Goal: Information Seeking & Learning: Stay updated

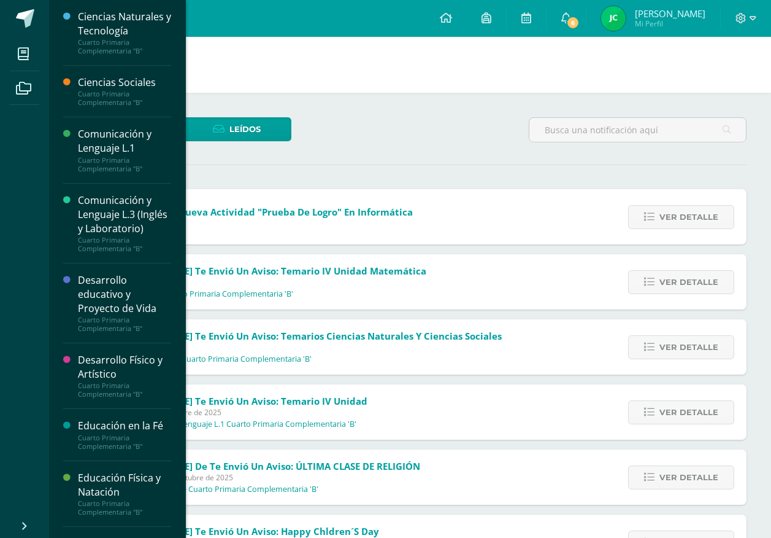
click at [378, 133] on div "Sin leer (6) Leídos" at bounding box center [410, 135] width 683 height 36
drag, startPoint x: 479, startPoint y: 57, endPoint x: 493, endPoint y: 55, distance: 14.2
click at [486, 56] on h1 "Notificaciones" at bounding box center [410, 65] width 693 height 56
click at [580, 26] on span "6" at bounding box center [573, 23] width 14 height 14
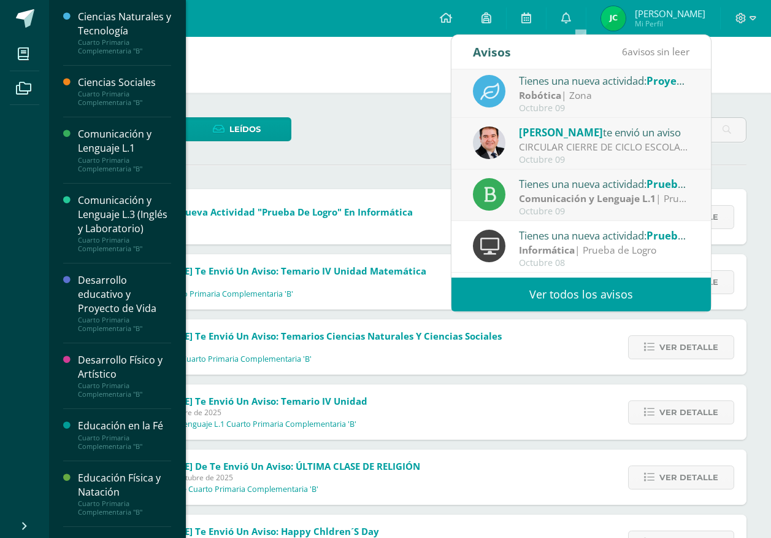
scroll to position [204, 0]
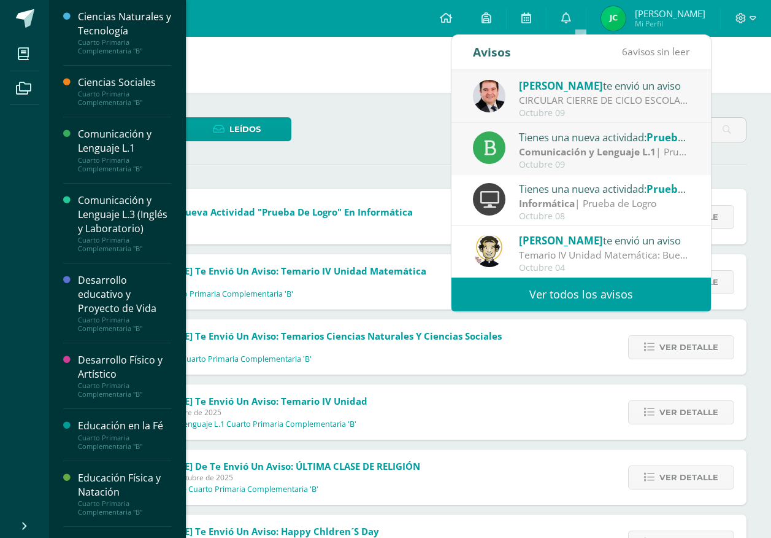
click at [524, 102] on div "CIRCULAR CIERRE DE CICLO ESCOLAR 2025: Buenas tardes estimados Padres y Madres …" at bounding box center [604, 100] width 171 height 14
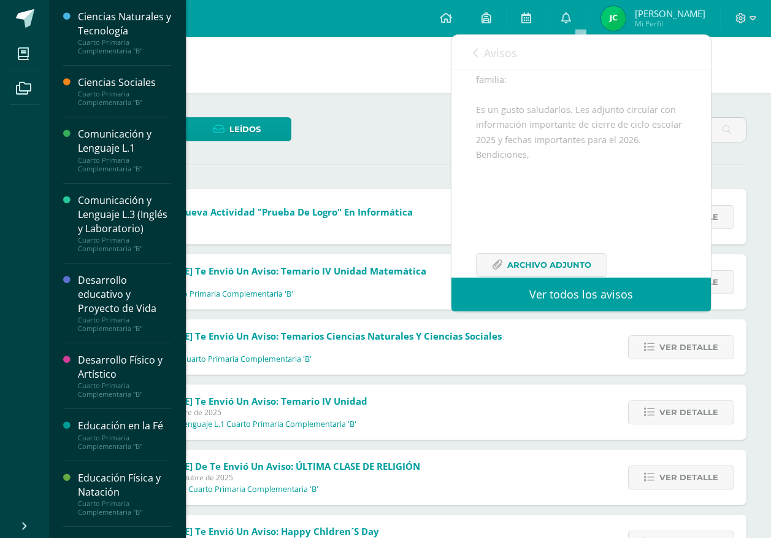
scroll to position [179, 0]
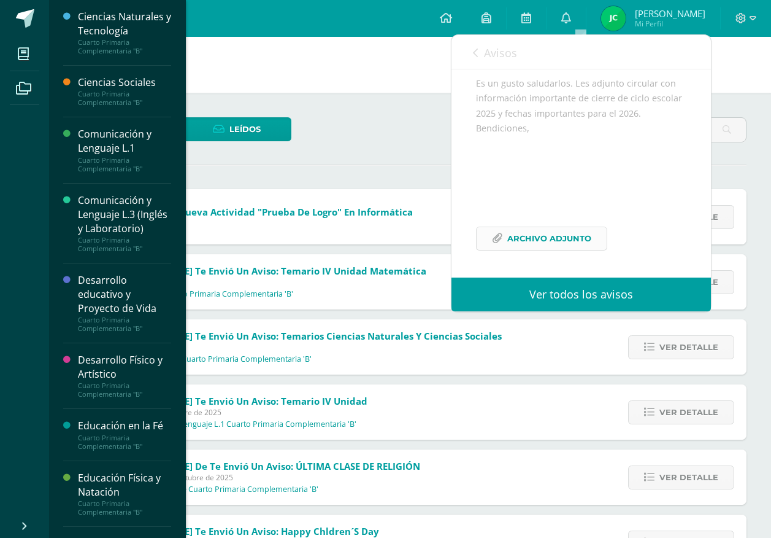
click at [511, 234] on span "Archivo Adjunto" at bounding box center [550, 238] width 84 height 23
click at [492, 48] on span "Avisos" at bounding box center [500, 52] width 33 height 15
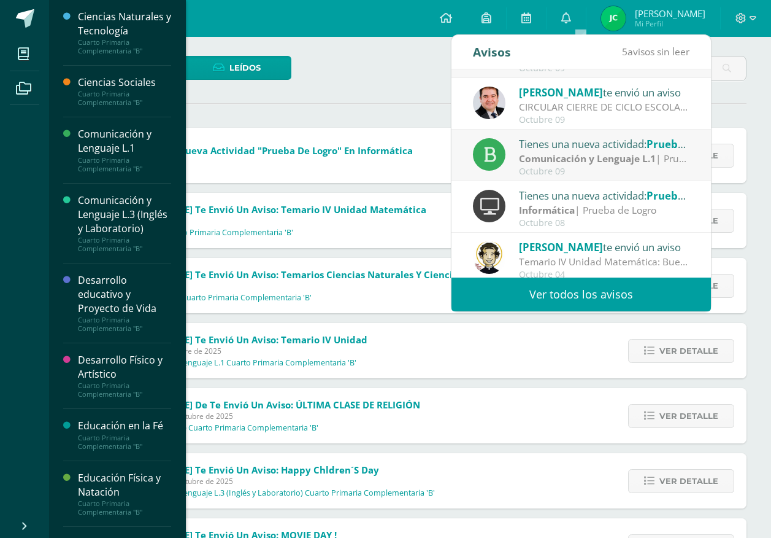
scroll to position [204, 0]
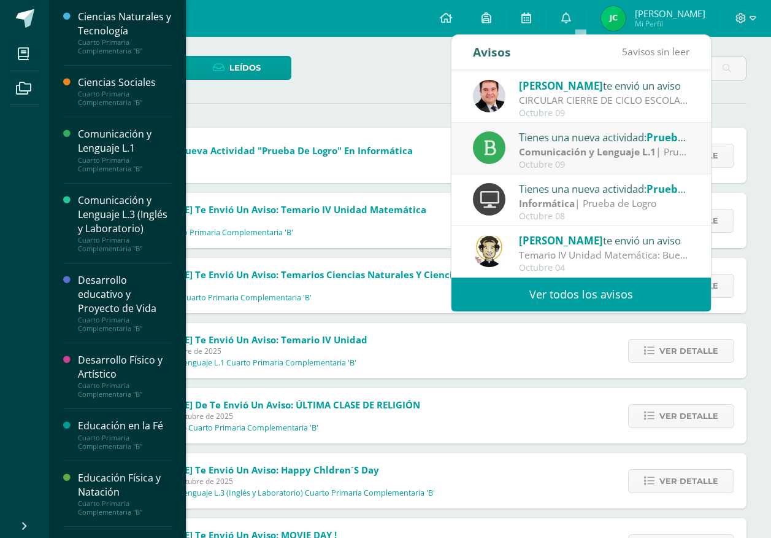
click at [569, 300] on link "Ver todos los avisos" at bounding box center [582, 294] width 260 height 34
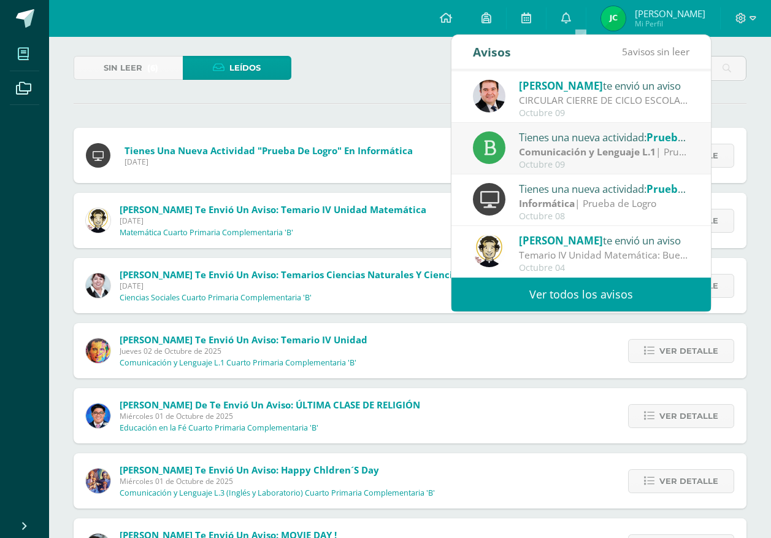
click at [15, 52] on span at bounding box center [24, 54] width 28 height 28
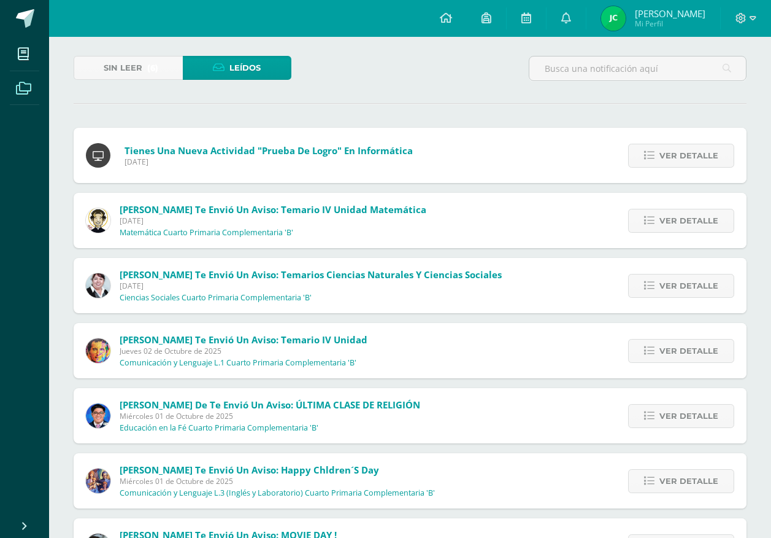
click at [26, 73] on link "Archivos" at bounding box center [24, 88] width 29 height 34
click at [16, 53] on span at bounding box center [24, 54] width 28 height 28
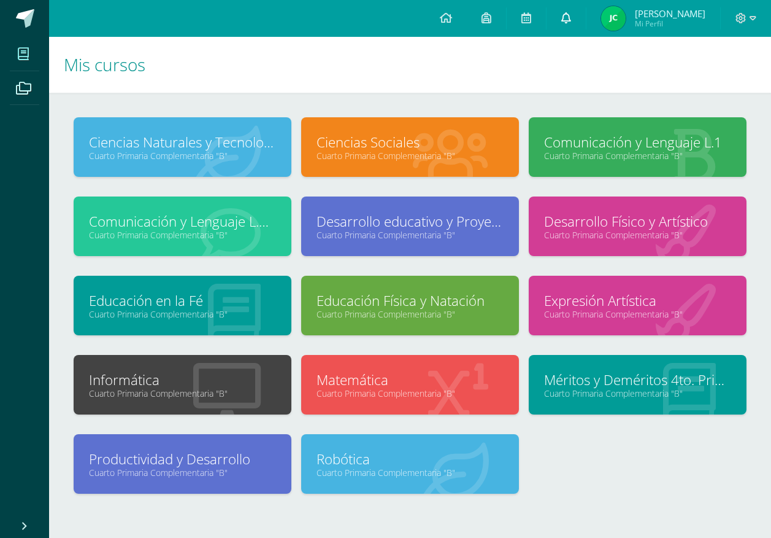
click at [572, 23] on link at bounding box center [566, 18] width 39 height 37
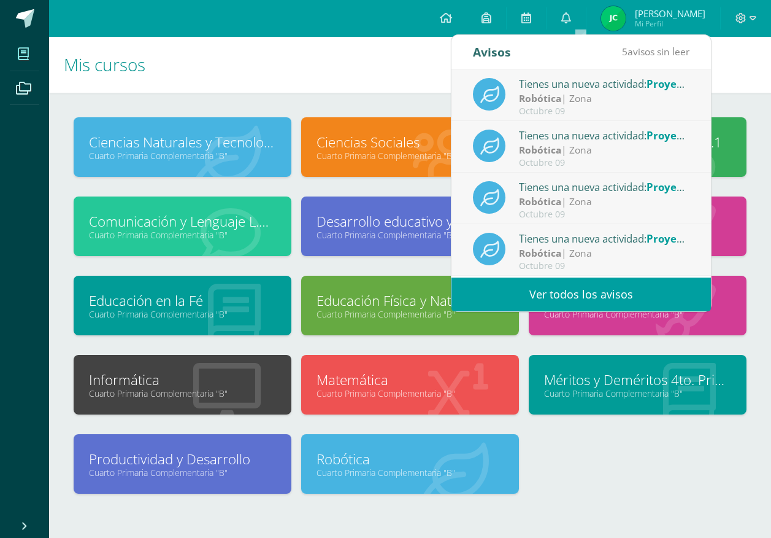
click at [613, 292] on link "Ver todos los avisos" at bounding box center [582, 294] width 260 height 34
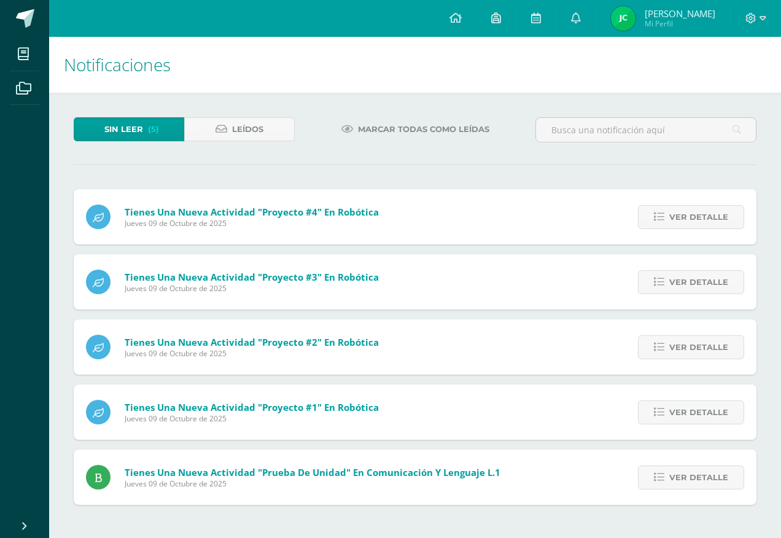
drag, startPoint x: 376, startPoint y: 81, endPoint x: 244, endPoint y: 170, distance: 159.2
click at [244, 170] on div "Sin leer (5) Leídos Marcar todas como leídas Tienes una nueva actividad "Proyec…" at bounding box center [415, 311] width 732 height 436
click at [635, 22] on img at bounding box center [623, 18] width 25 height 25
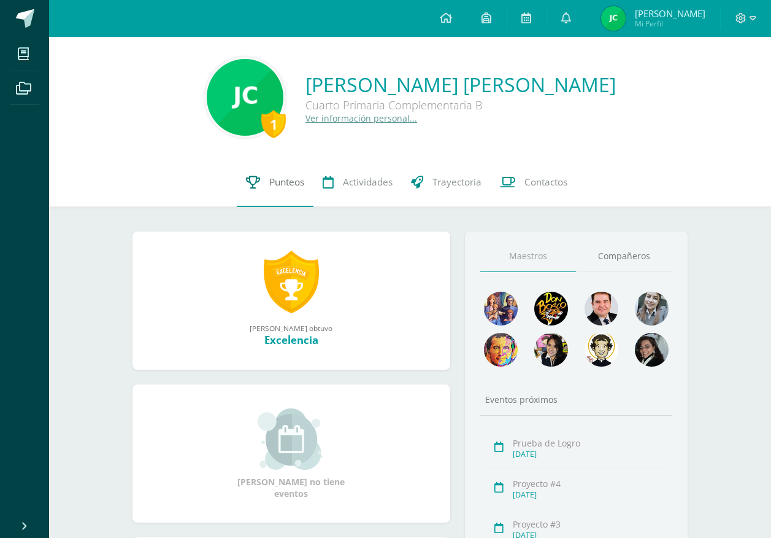
click at [270, 172] on link "Punteos" at bounding box center [275, 182] width 77 height 49
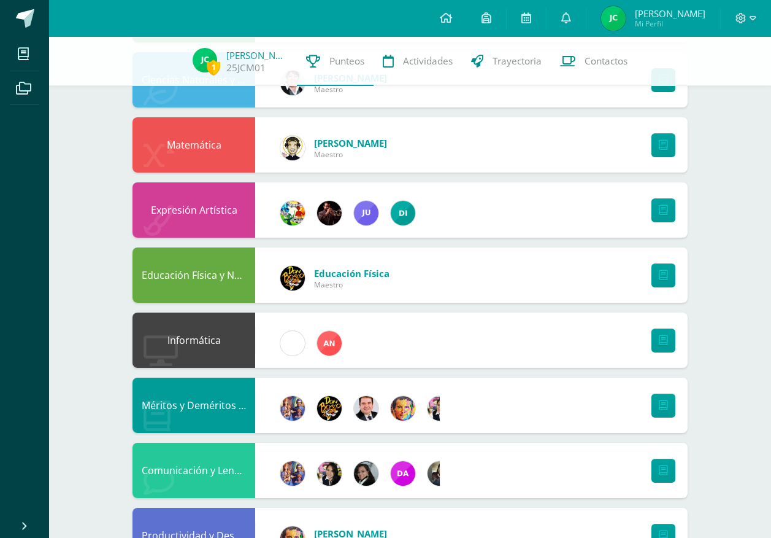
scroll to position [430, 0]
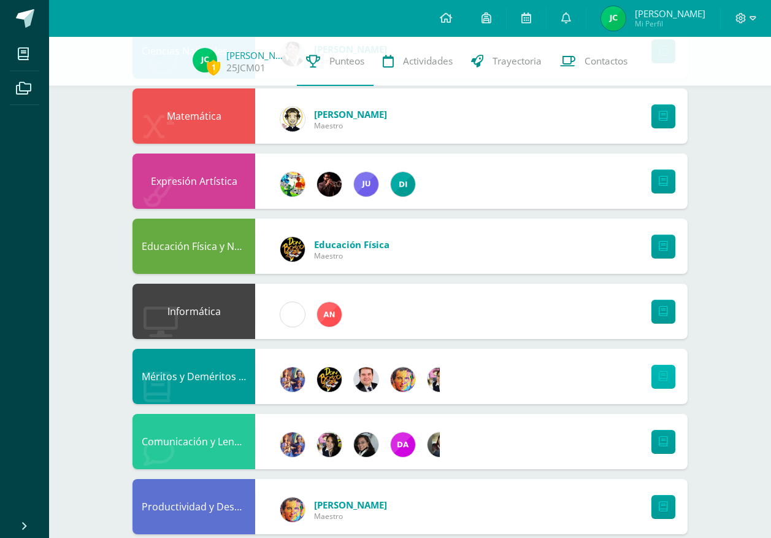
click at [666, 382] on icon at bounding box center [663, 376] width 9 height 10
click at [575, 27] on link at bounding box center [566, 18] width 39 height 37
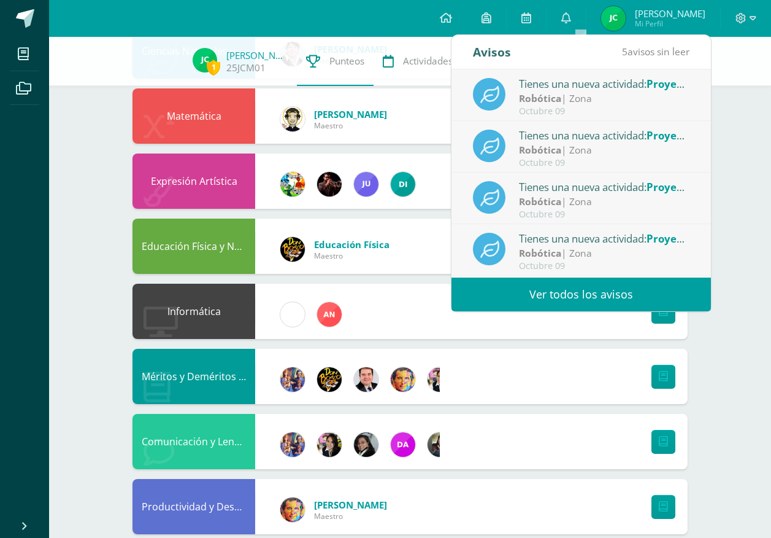
click at [507, 293] on link "Ver todos los avisos" at bounding box center [582, 294] width 260 height 34
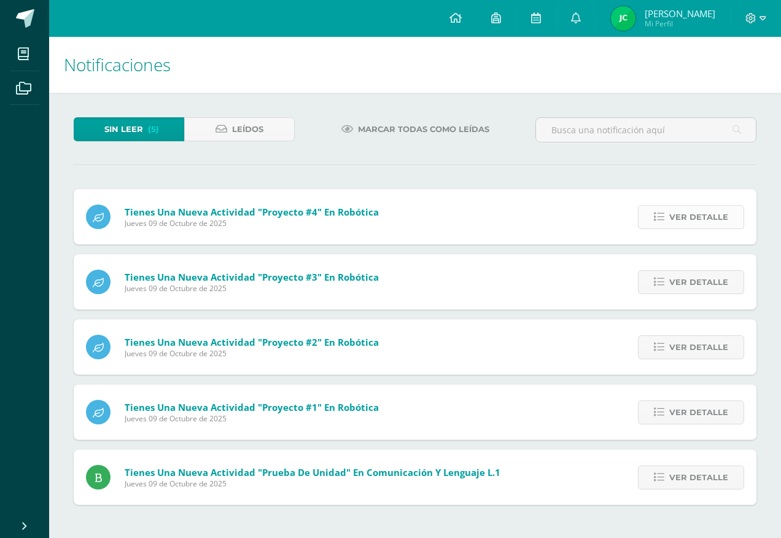
click at [713, 207] on span "Ver detalle" at bounding box center [698, 217] width 59 height 23
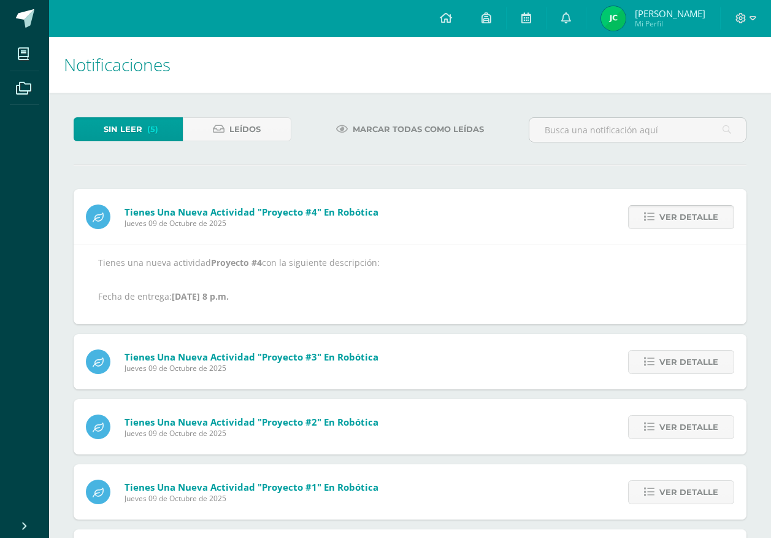
click at [713, 207] on span "Ver detalle" at bounding box center [689, 217] width 59 height 23
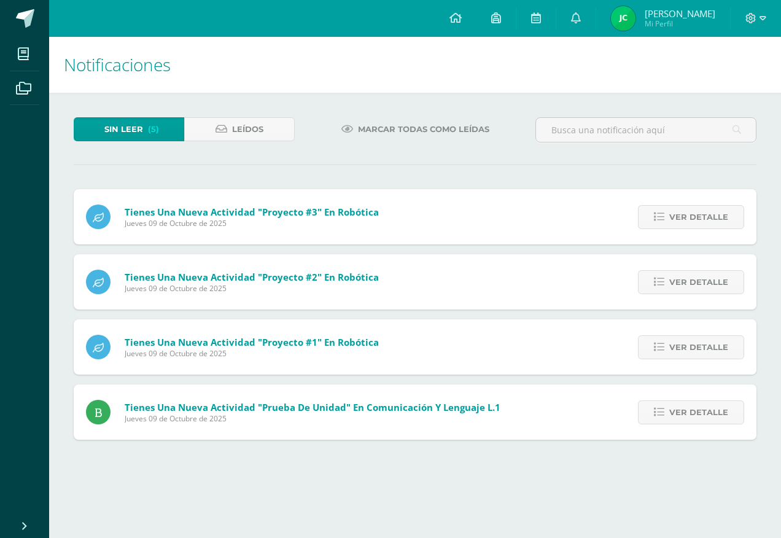
click at [713, 207] on span "Ver detalle" at bounding box center [698, 217] width 59 height 23
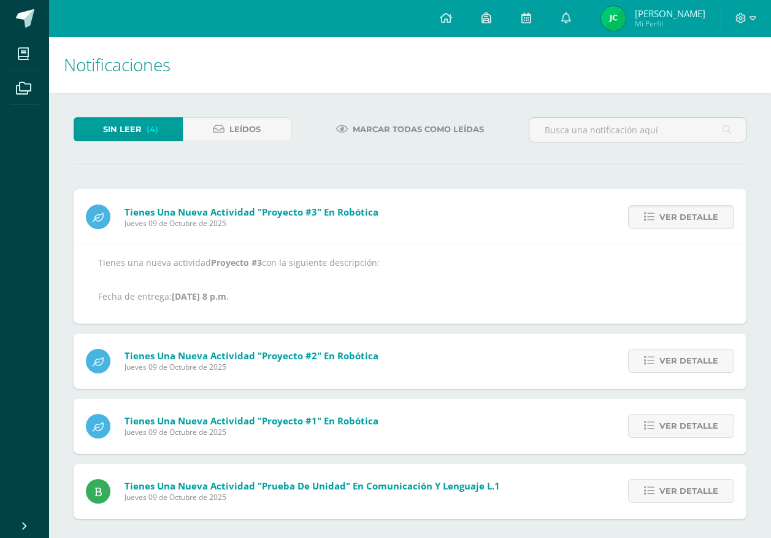
click at [713, 207] on span "Ver detalle" at bounding box center [689, 217] width 59 height 23
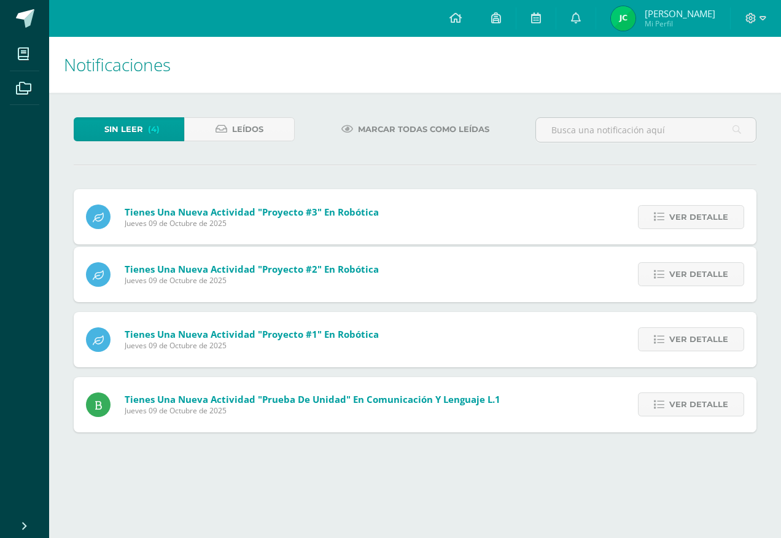
click at [713, 207] on div "Tienes una nueva actividad "Proyecto #3" En Robótica Jueves 09 de Octubre de 20…" at bounding box center [415, 310] width 682 height 243
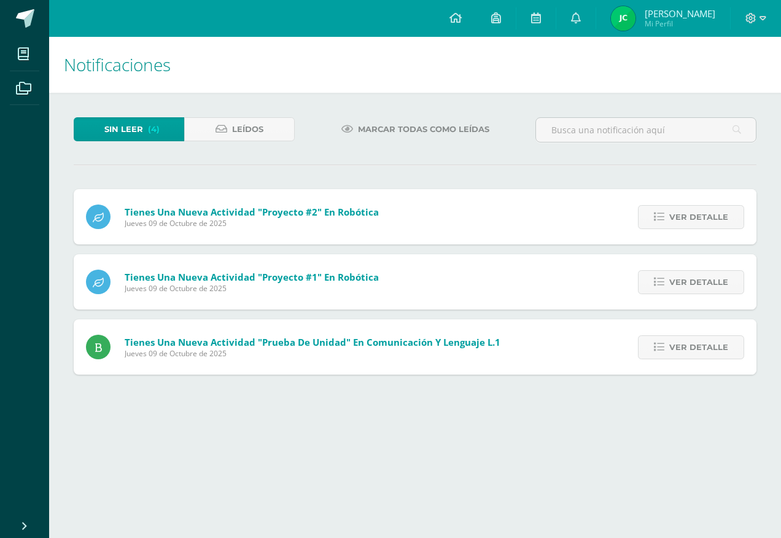
click at [713, 207] on span "Ver detalle" at bounding box center [698, 217] width 59 height 23
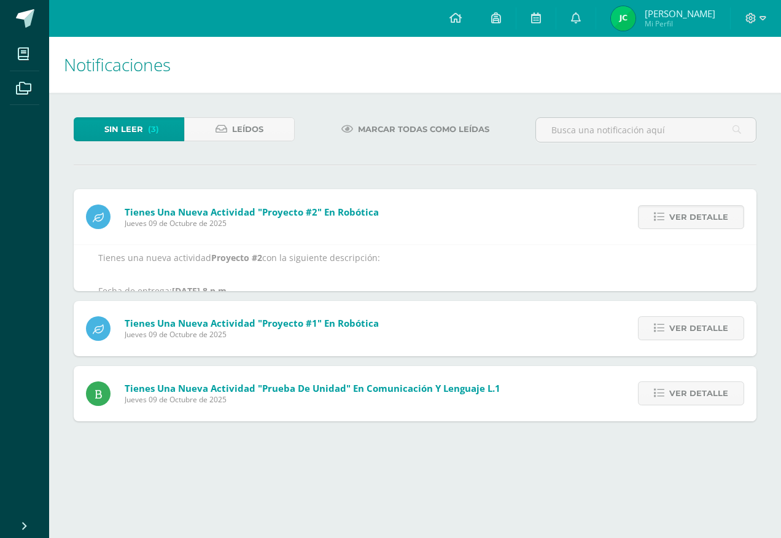
click at [713, 207] on span "Ver detalle" at bounding box center [698, 217] width 59 height 23
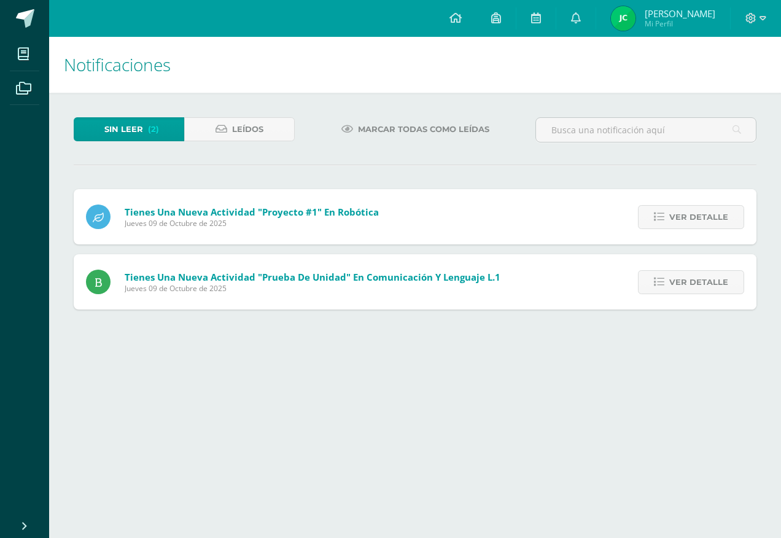
click at [713, 207] on span "Ver detalle" at bounding box center [698, 217] width 59 height 23
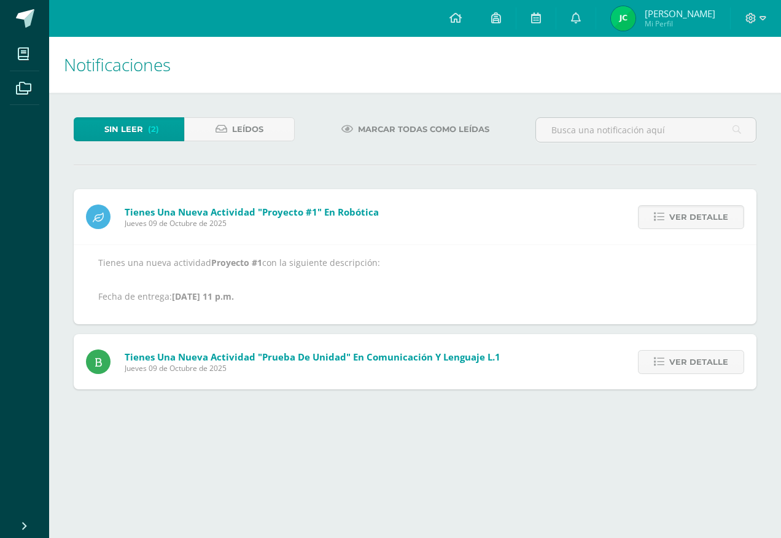
click at [713, 207] on span "Ver detalle" at bounding box center [698, 217] width 59 height 23
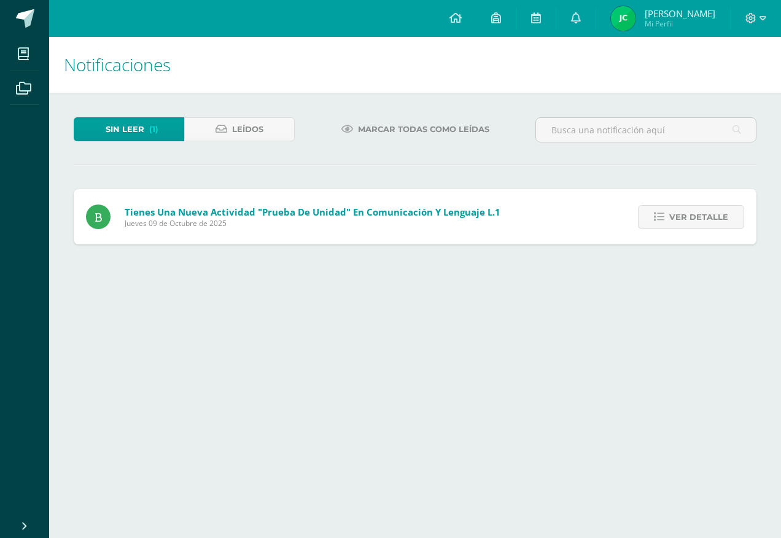
click at [713, 207] on span "Ver detalle" at bounding box center [698, 217] width 59 height 23
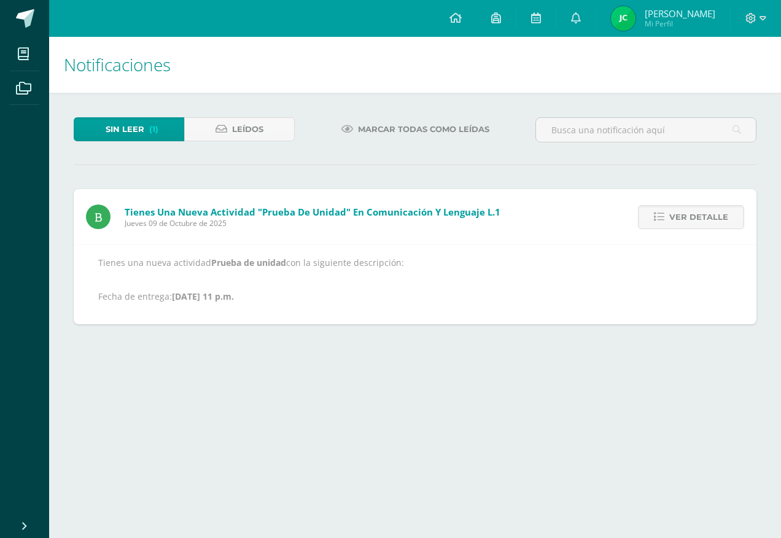
click at [713, 207] on span "Ver detalle" at bounding box center [698, 217] width 59 height 23
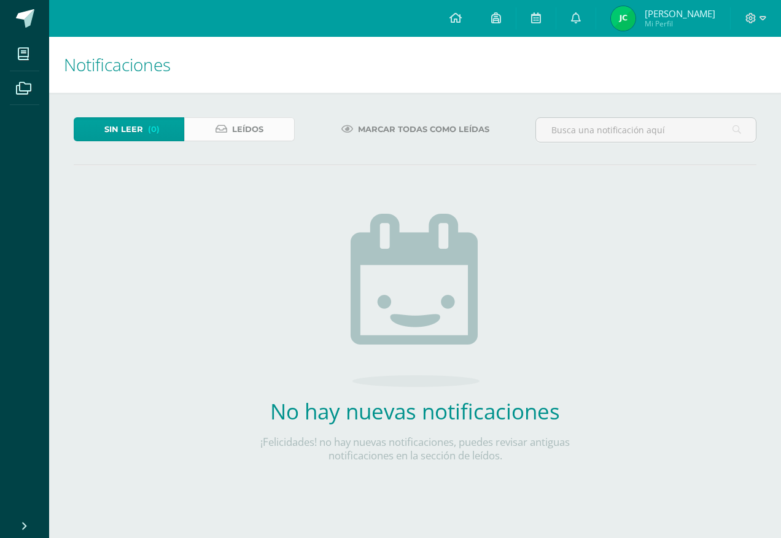
click at [232, 130] on span "Leídos" at bounding box center [247, 129] width 31 height 23
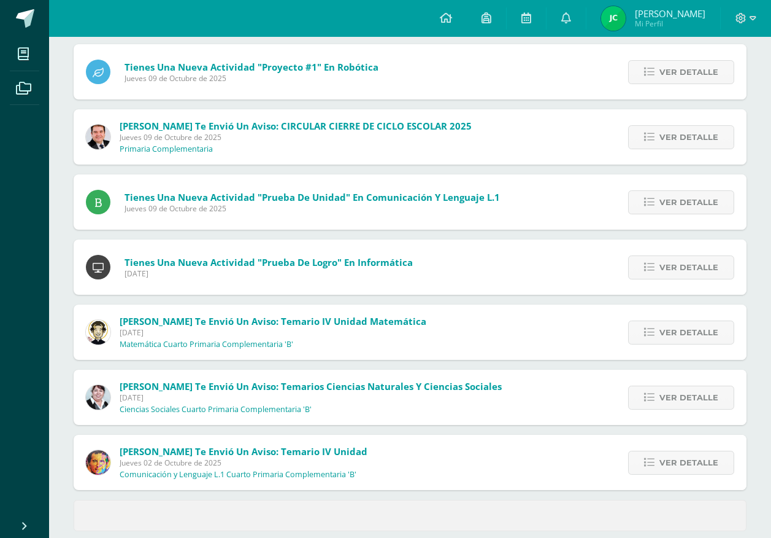
scroll to position [358, 0]
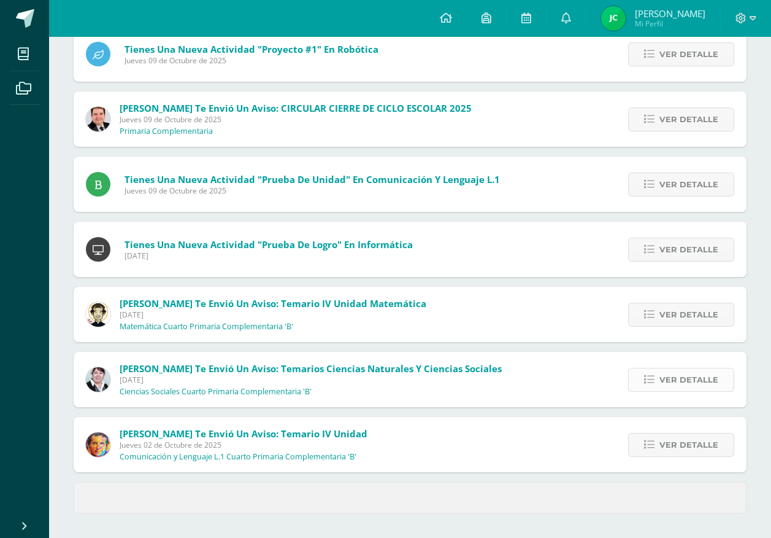
click at [662, 387] on span "Ver detalle" at bounding box center [689, 379] width 59 height 23
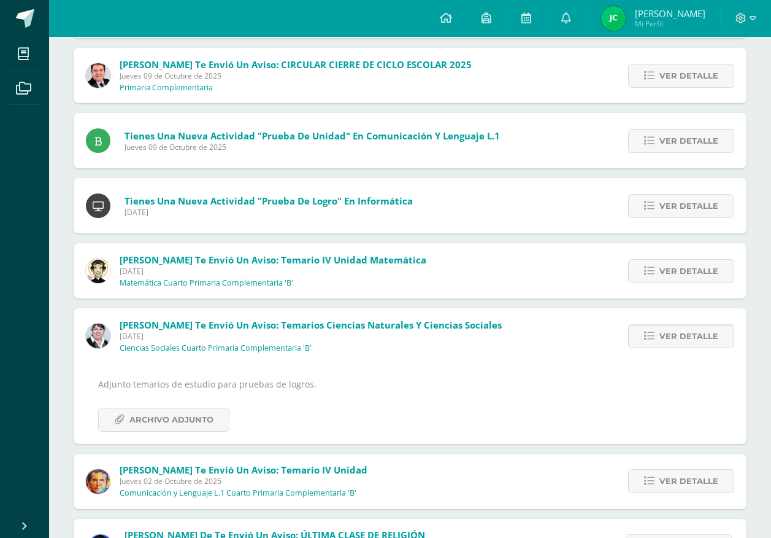
scroll to position [419, 0]
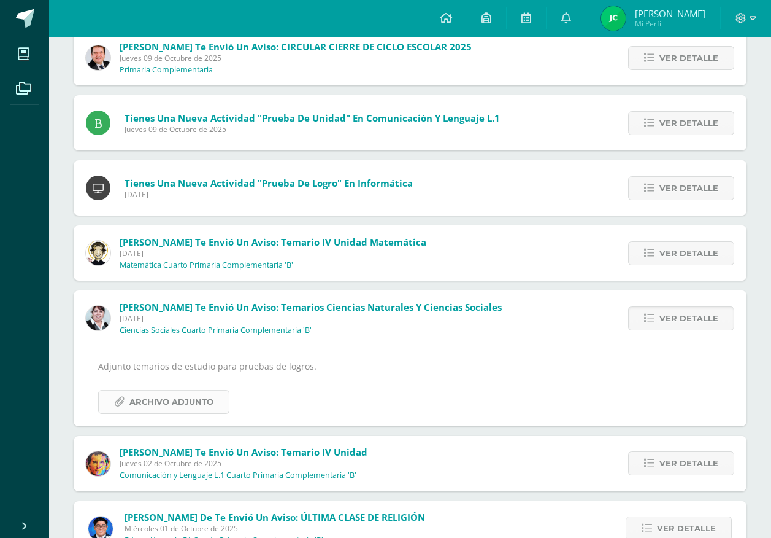
click at [177, 396] on span "Archivo Adjunto" at bounding box center [172, 401] width 84 height 23
